Goal: Task Accomplishment & Management: Complete application form

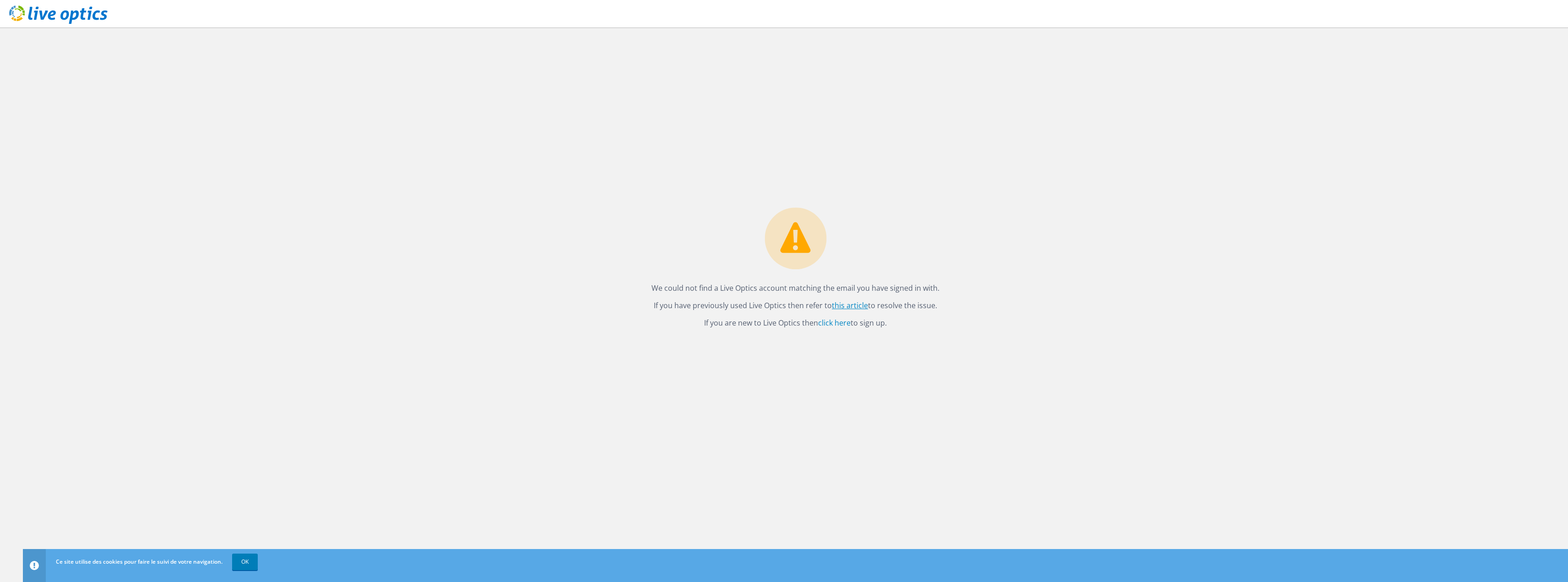
click at [846, 305] on link "this article" at bounding box center [849, 305] width 36 height 10
click at [841, 324] on link "click here" at bounding box center [835, 323] width 33 height 10
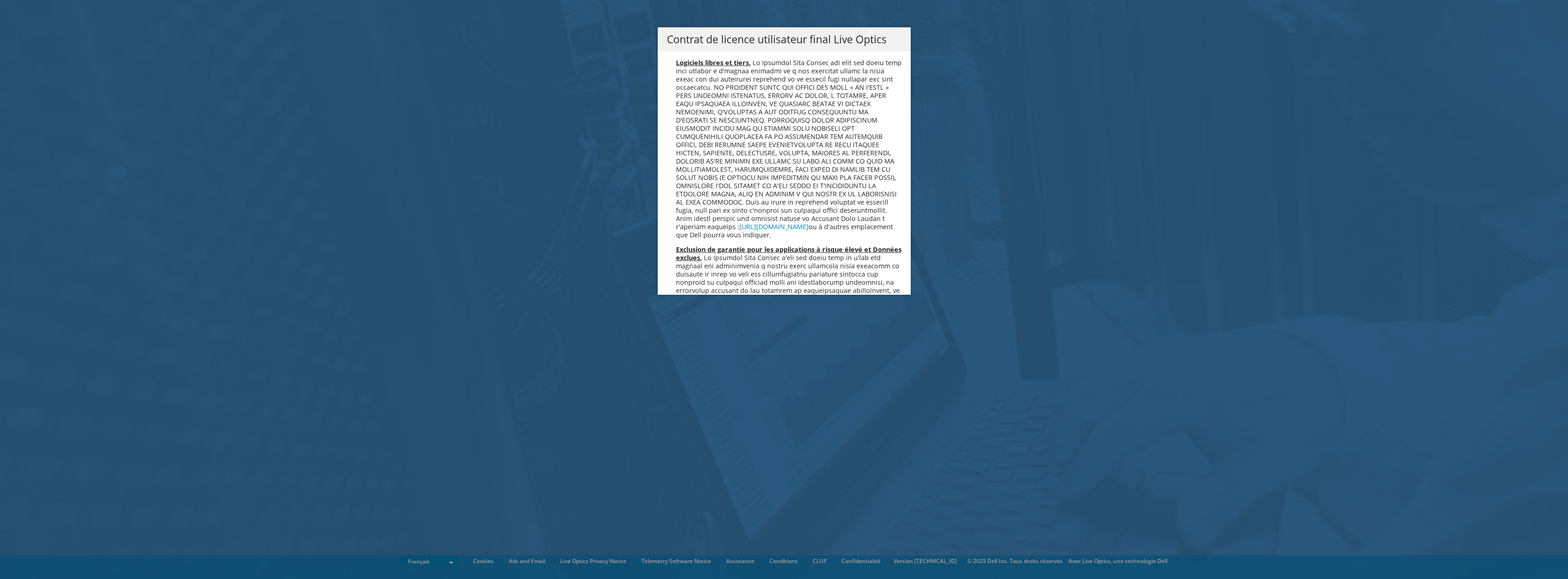
scroll to position [4027, 0]
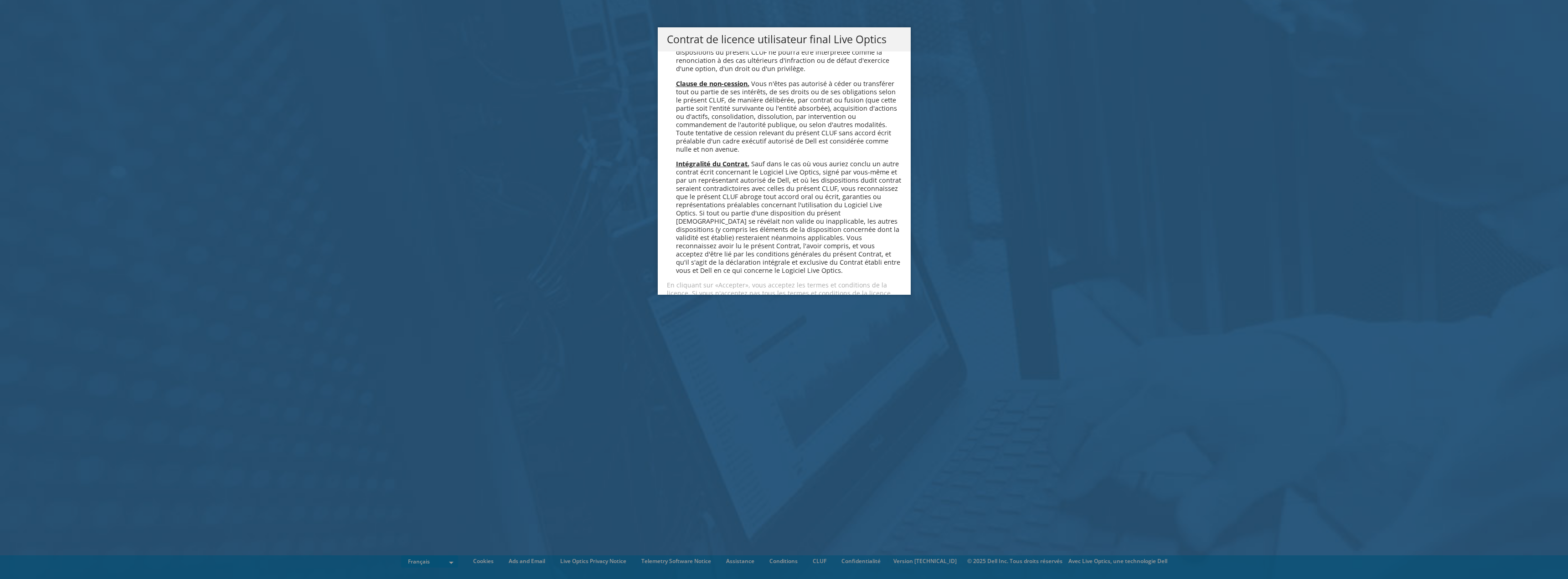
click at [675, 315] on link "Accepter" at bounding box center [693, 326] width 54 height 22
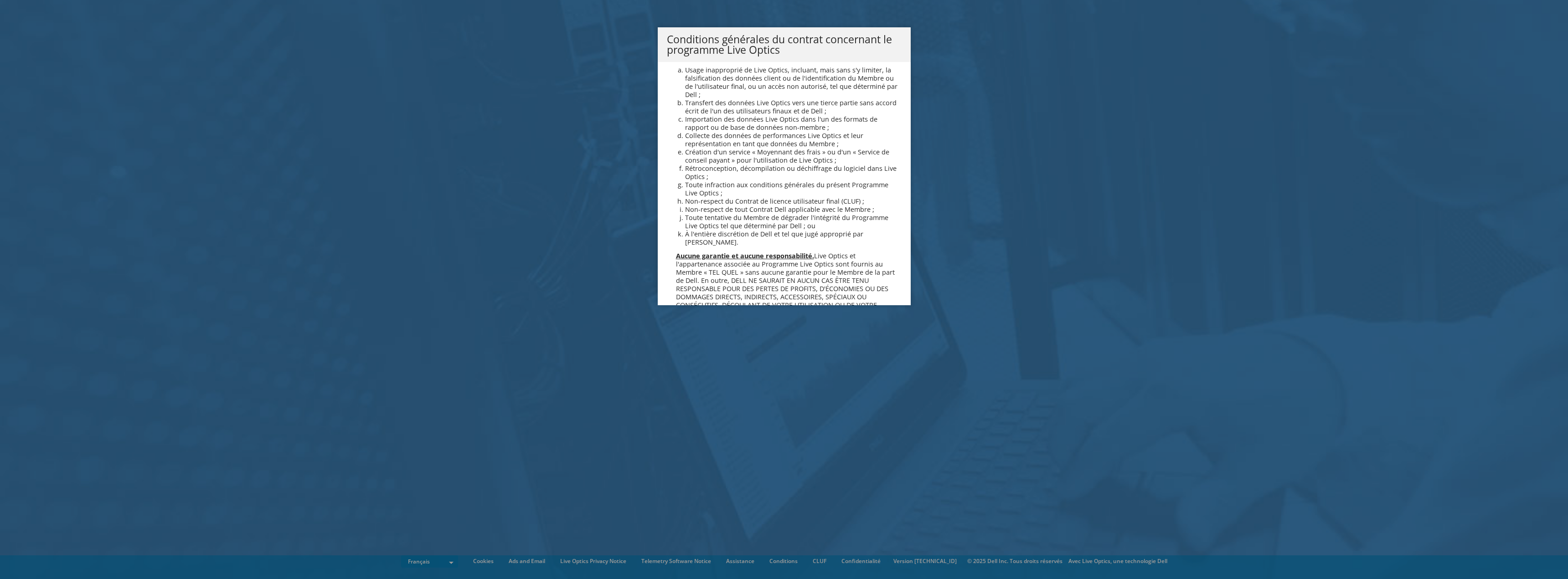
scroll to position [784, 0]
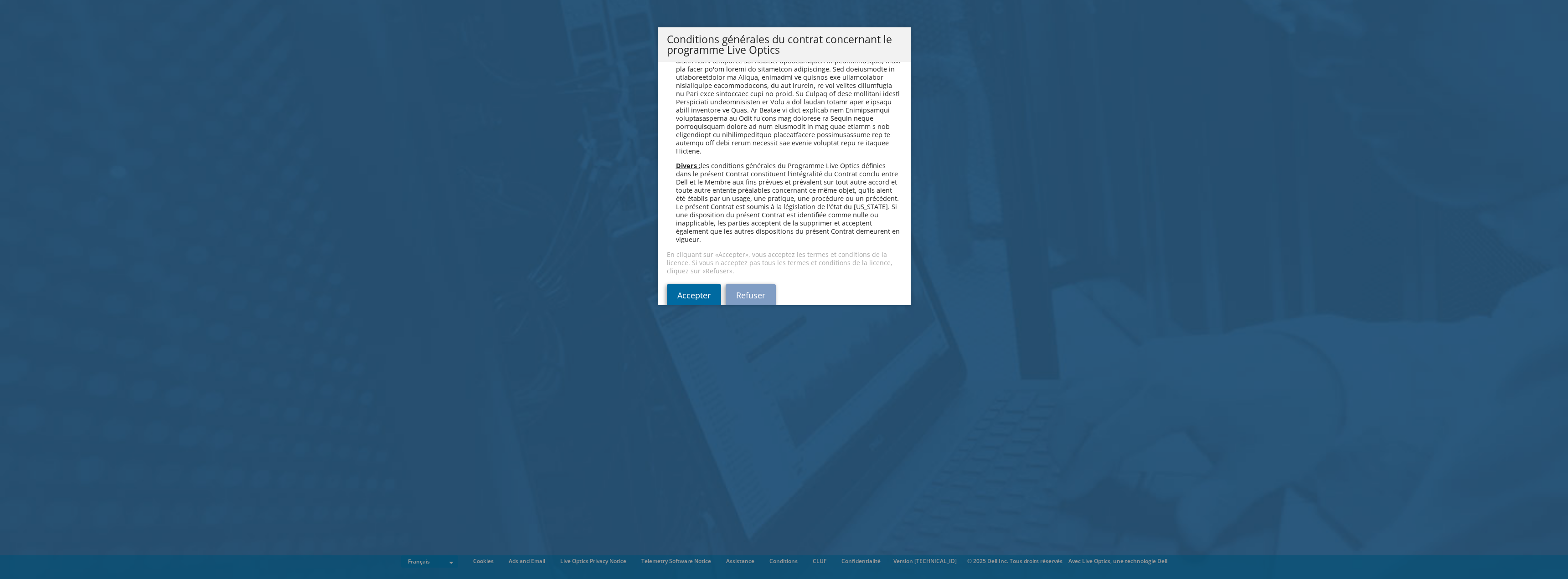
click at [707, 284] on link "Accepter" at bounding box center [693, 295] width 54 height 22
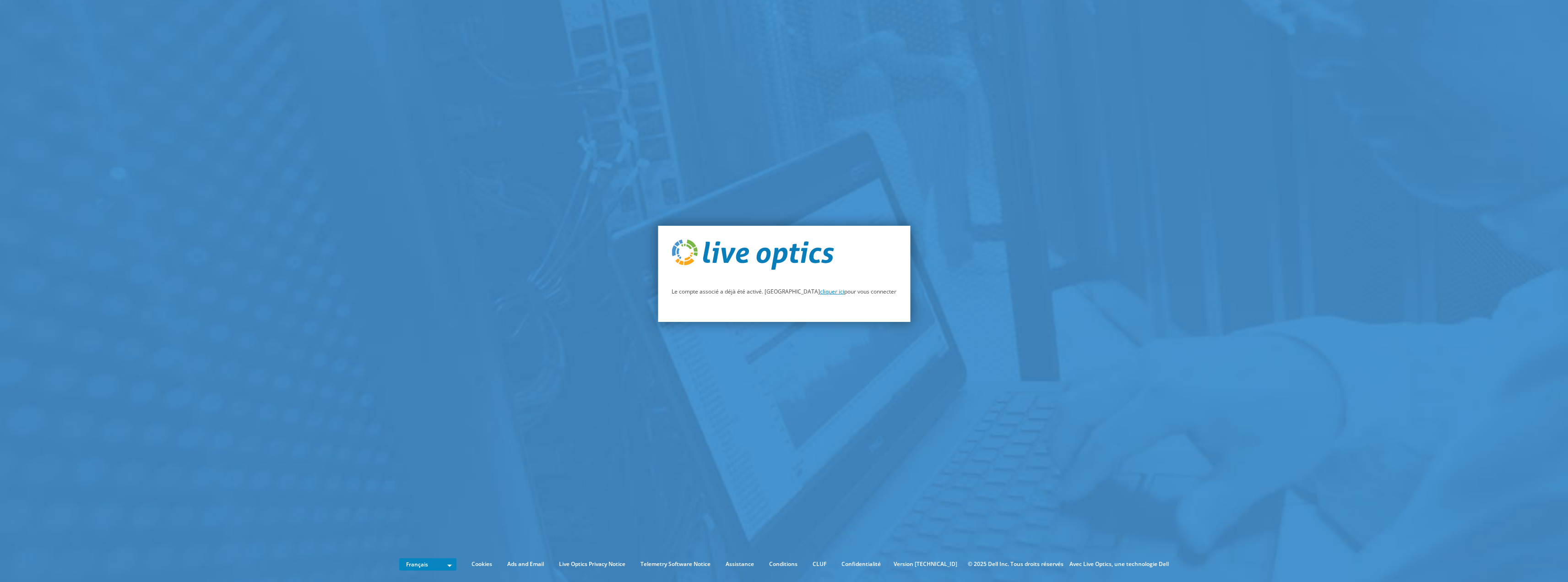
click at [820, 291] on link "cliquer ici" at bounding box center [832, 291] width 25 height 7
click at [820, 293] on link "cliquer ici" at bounding box center [832, 291] width 25 height 7
